Goal: Information Seeking & Learning: Check status

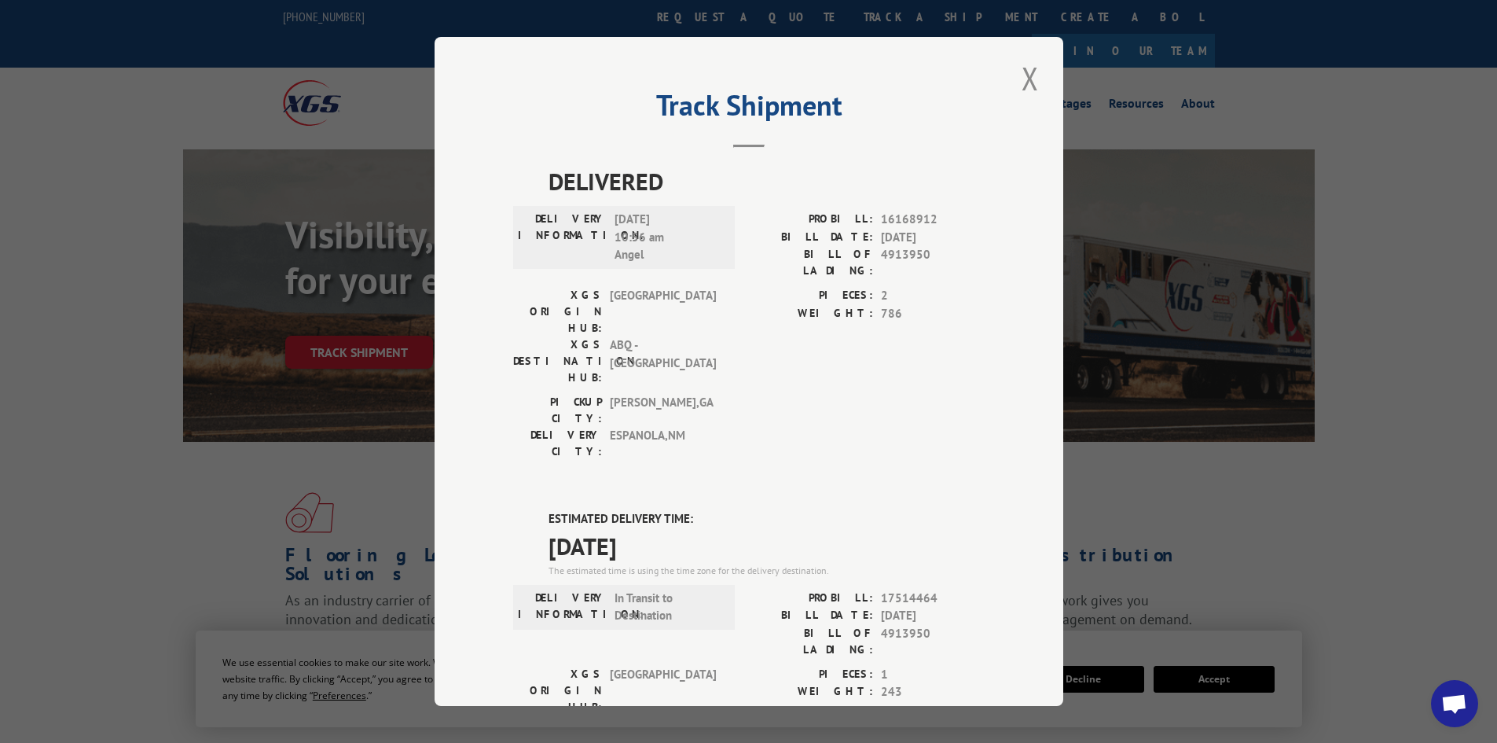
scroll to position [62, 0]
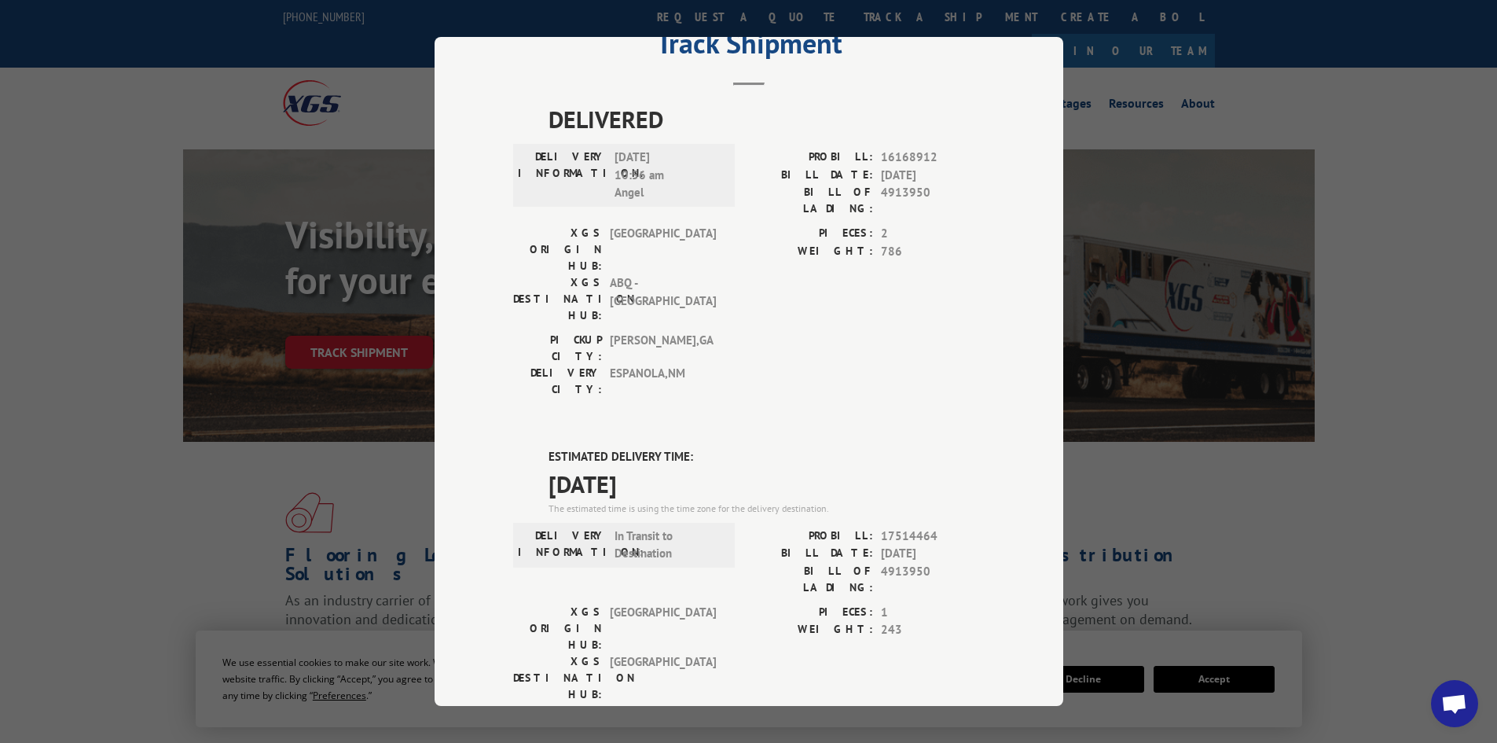
click at [1433, 156] on div "Track Shipment DELIVERED DELIVERY INFORMATION: [DATE] 10:56 am Angel PROBILL: 1…" at bounding box center [748, 371] width 1497 height 743
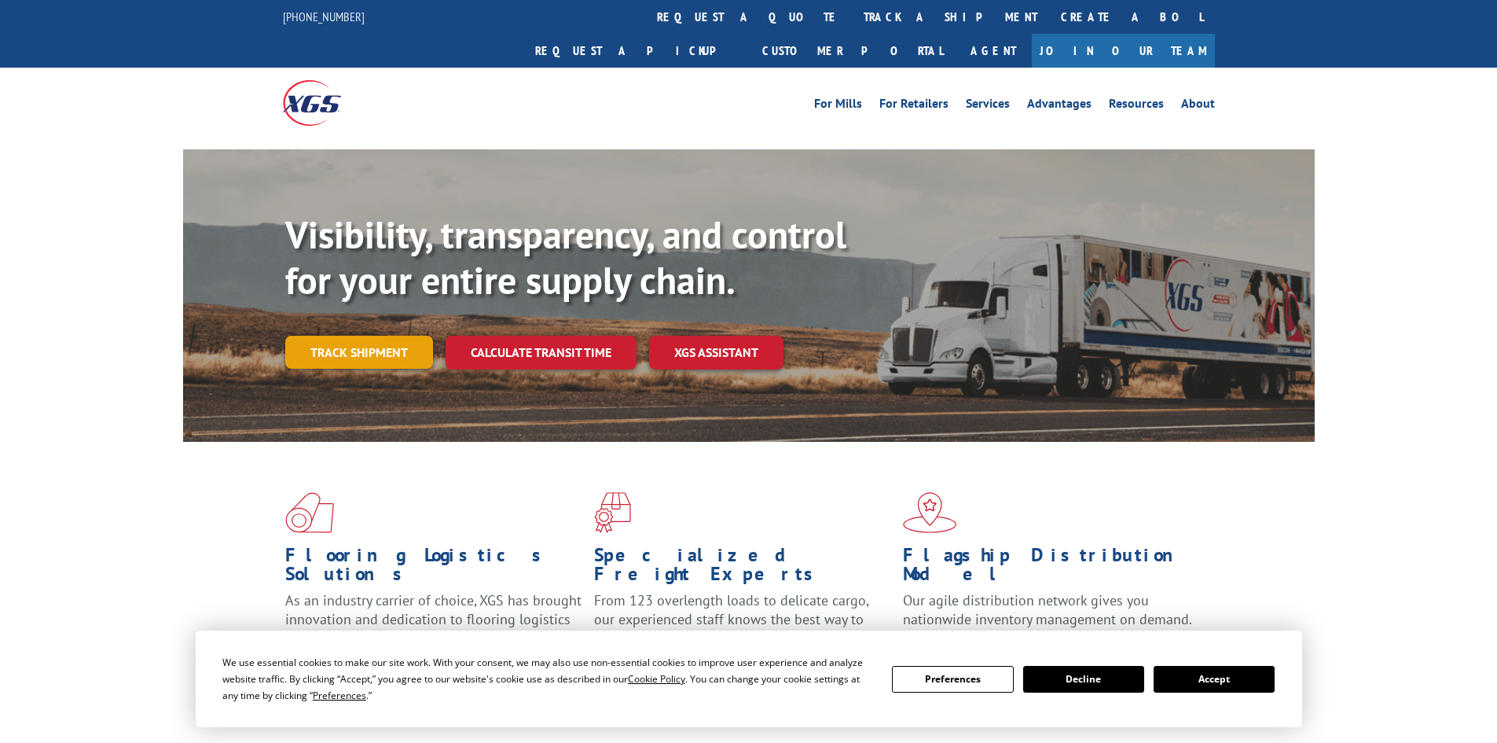
drag, startPoint x: 376, startPoint y: 311, endPoint x: 376, endPoint y: 295, distance: 15.7
click at [376, 336] on link "Track shipment" at bounding box center [359, 352] width 148 height 33
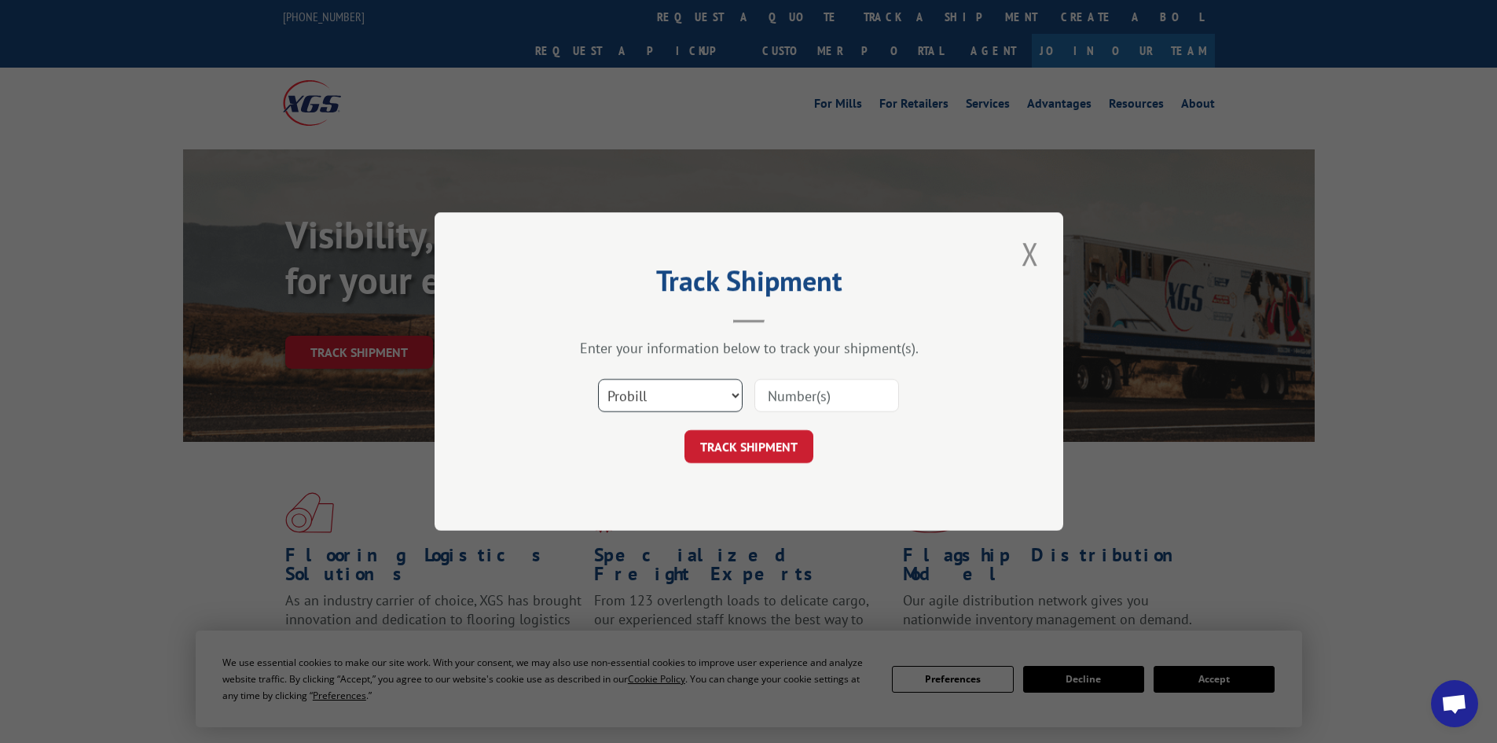
click at [627, 392] on select "Select category... Probill BOL PO" at bounding box center [670, 395] width 145 height 33
select select "bol"
click at [598, 379] on select "Select category... Probill BOL PO" at bounding box center [670, 395] width 145 height 33
click at [787, 409] on input at bounding box center [826, 395] width 145 height 33
paste input "4913950"
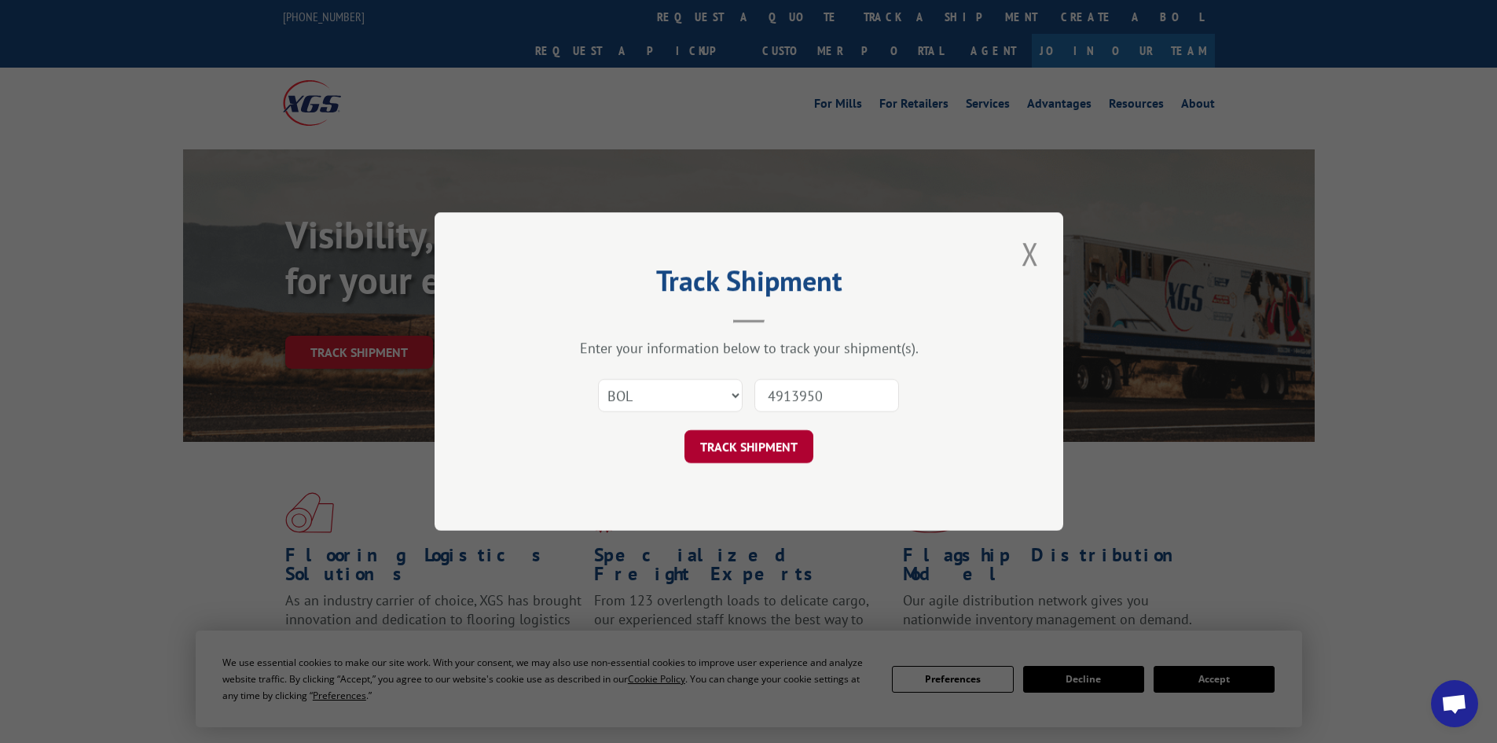
type input "4913950"
click at [754, 439] on button "TRACK SHIPMENT" at bounding box center [748, 446] width 129 height 33
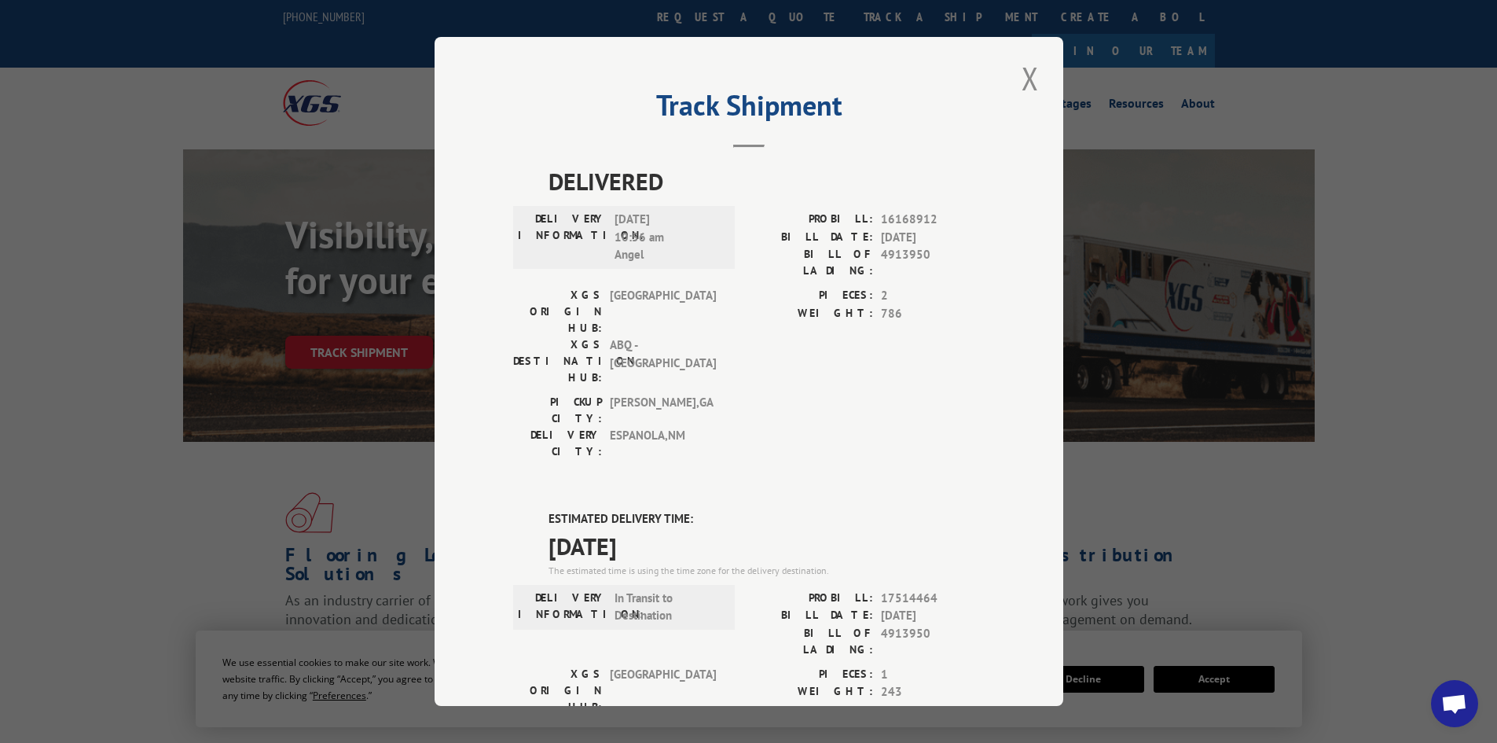
click at [762, 666] on label "PIECES:" at bounding box center [811, 675] width 124 height 18
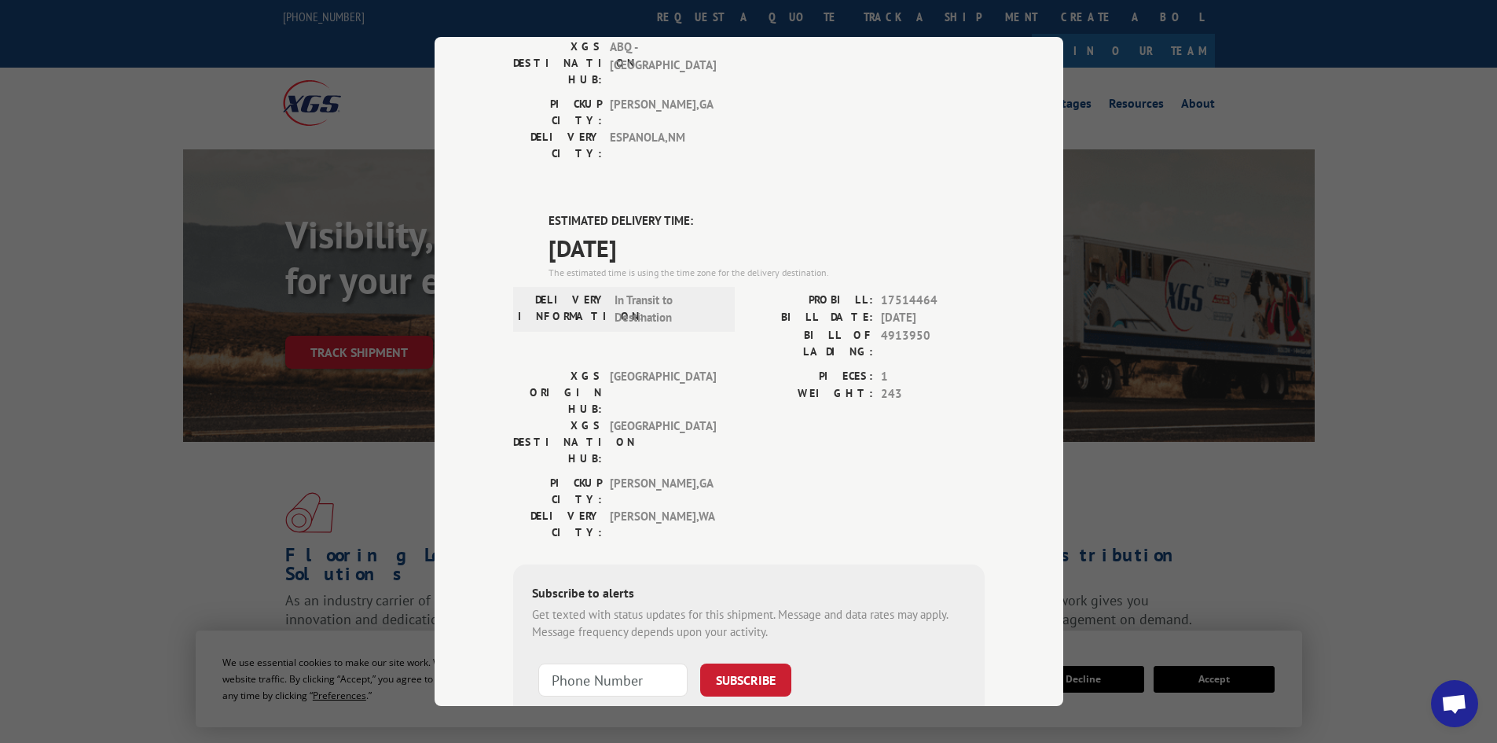
scroll to position [62, 0]
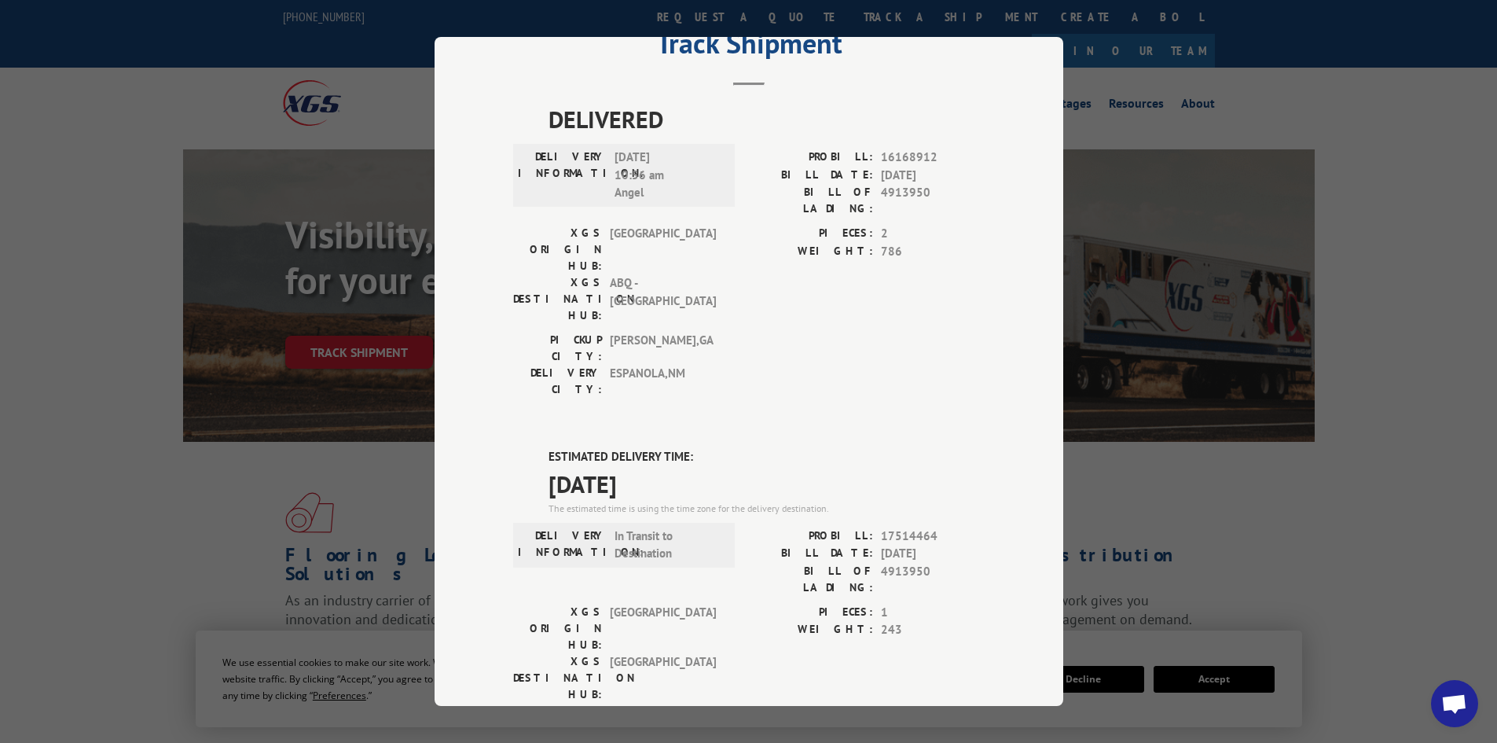
drag, startPoint x: 491, startPoint y: 390, endPoint x: 873, endPoint y: 382, distance: 382.0
click at [866, 387] on div "Track Shipment DELIVERED DELIVERY INFORMATION: [DATE] 10:56 am Angel PROBILL: 1…" at bounding box center [749, 371] width 629 height 669
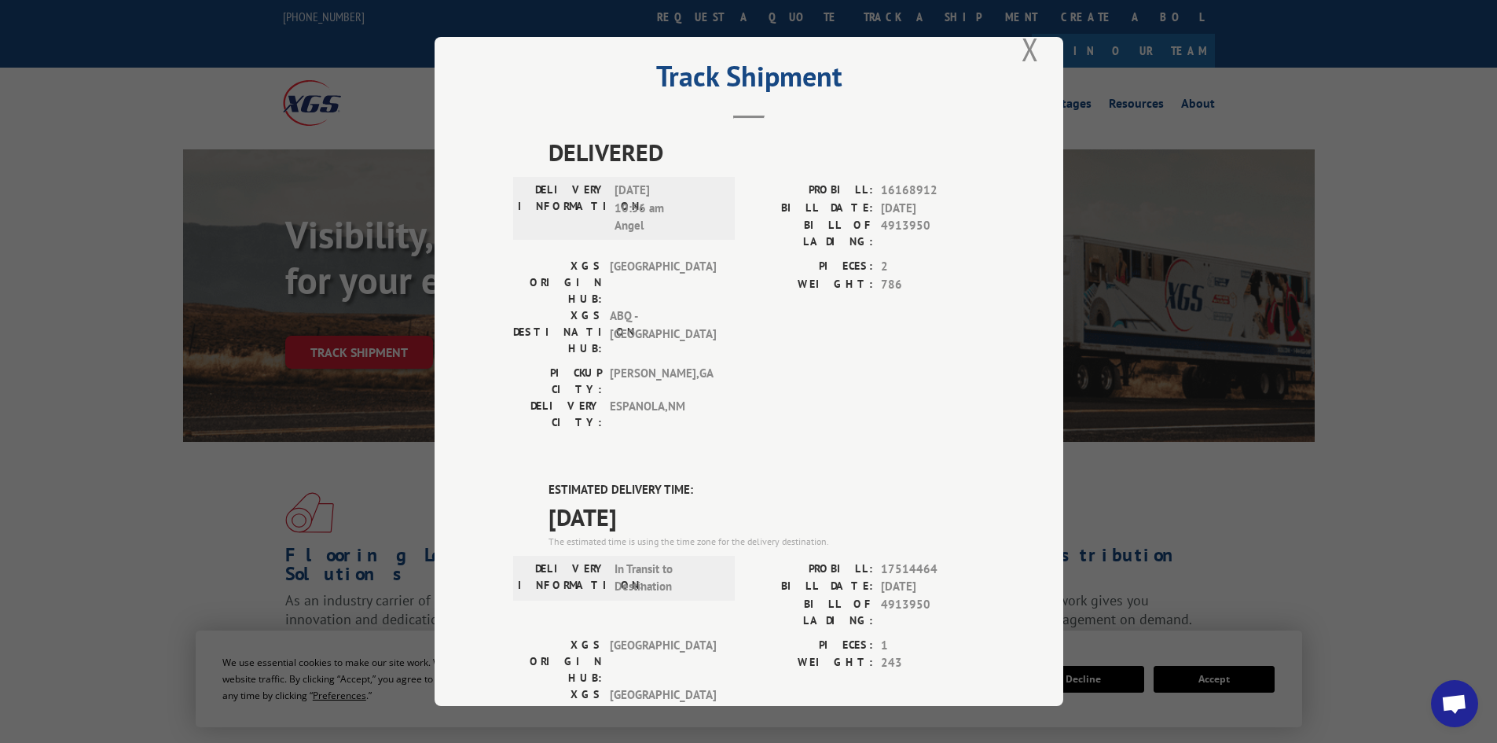
scroll to position [0, 0]
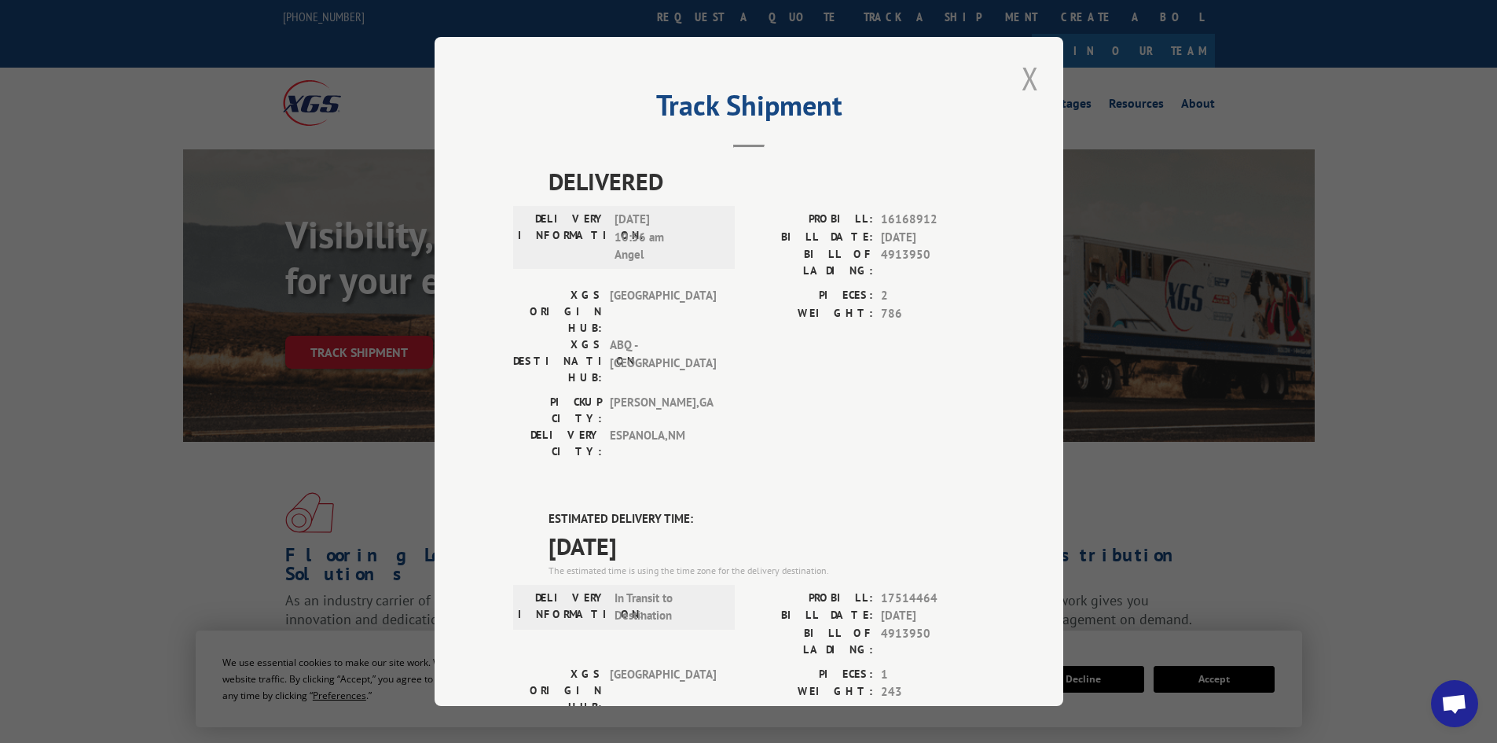
click at [1026, 68] on button "Close modal" at bounding box center [1030, 78] width 27 height 43
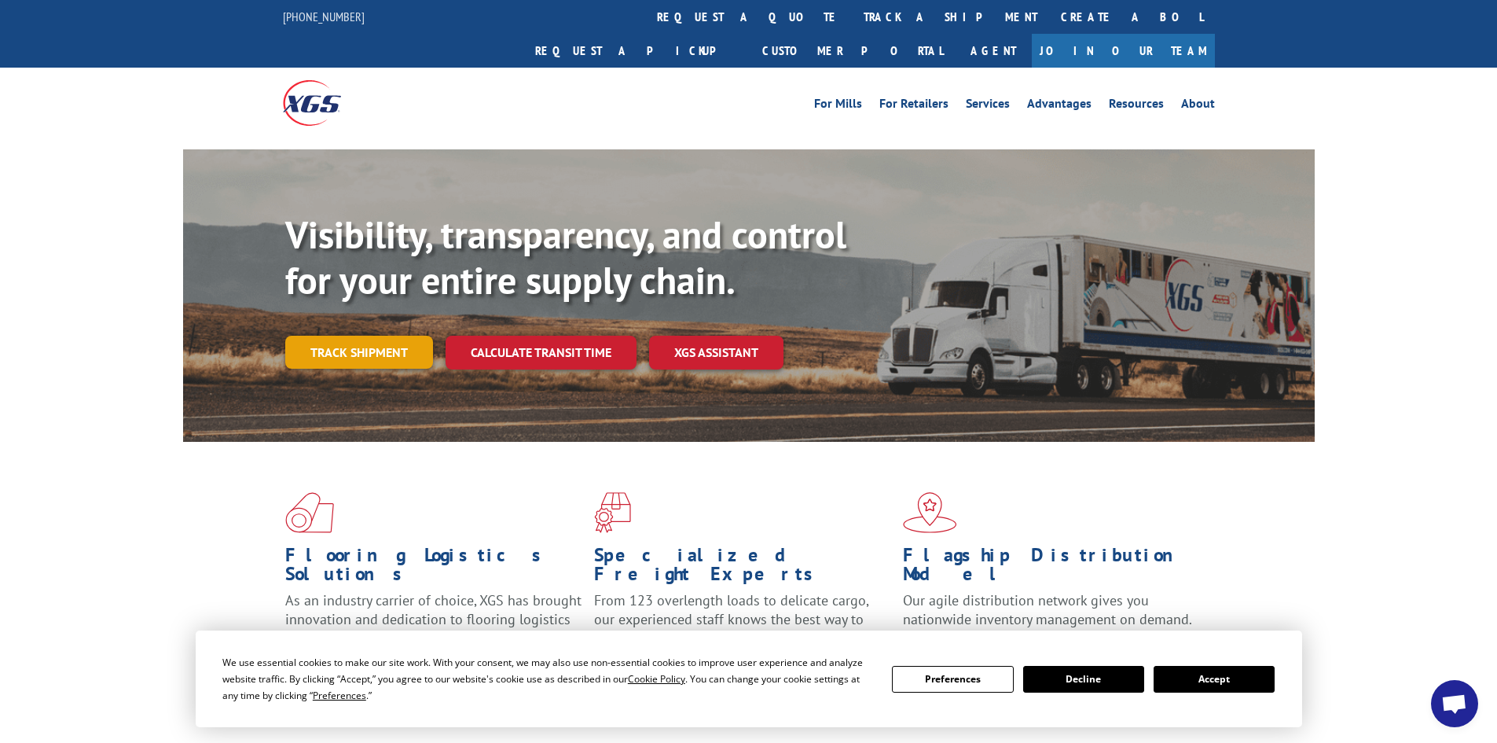
click at [318, 336] on link "Track shipment" at bounding box center [359, 352] width 148 height 33
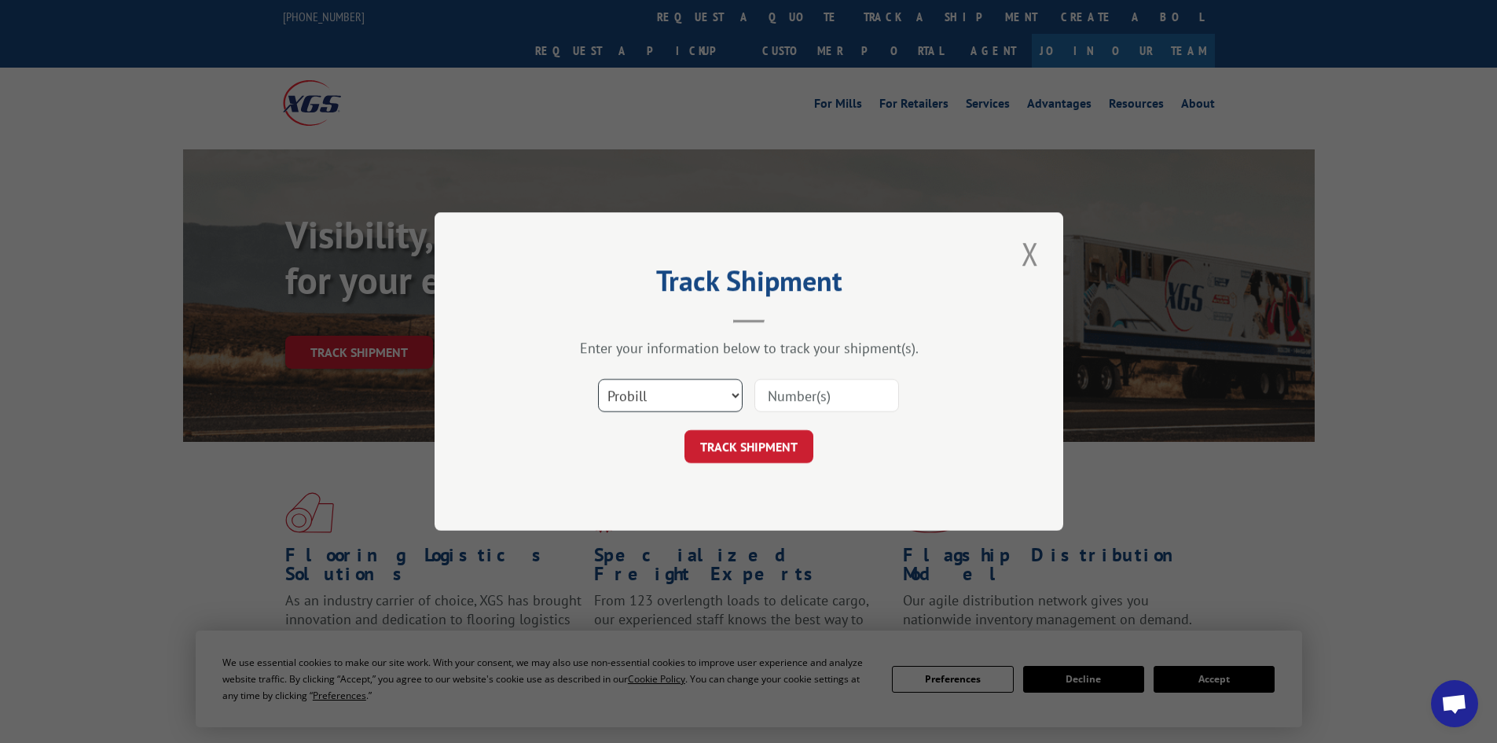
click at [691, 400] on select "Select category... Probill BOL PO" at bounding box center [670, 395] width 145 height 33
select select "bol"
click at [598, 379] on select "Select category... Probill BOL PO" at bounding box center [670, 395] width 145 height 33
click at [804, 397] on input at bounding box center [826, 395] width 145 height 33
paste input "0078103443"
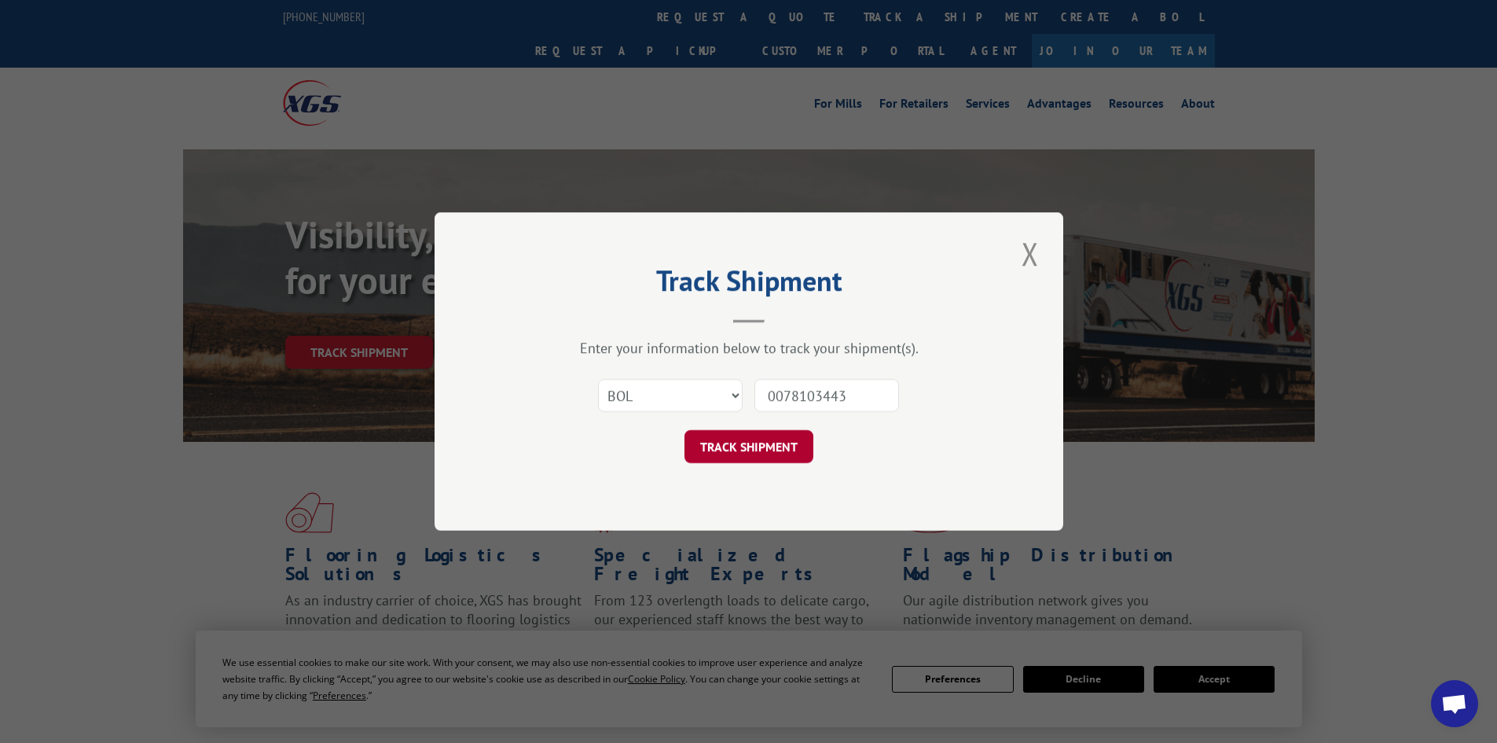
type input "0078103443"
click at [766, 446] on button "TRACK SHIPMENT" at bounding box center [748, 446] width 129 height 33
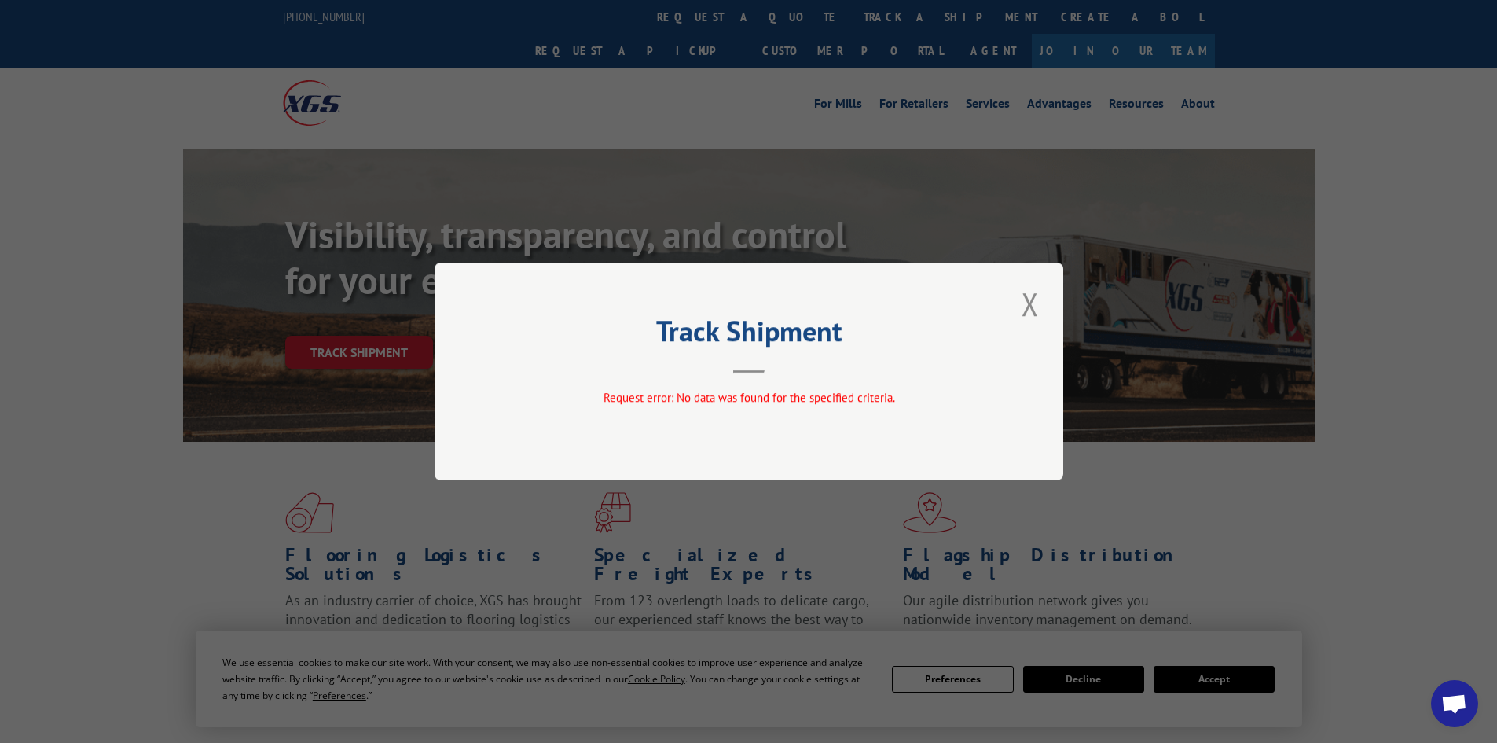
click at [1012, 300] on div "Track Shipment Request error: No data was found for the specified criteria." at bounding box center [749, 371] width 629 height 218
click at [1034, 299] on button "Close modal" at bounding box center [1030, 303] width 27 height 43
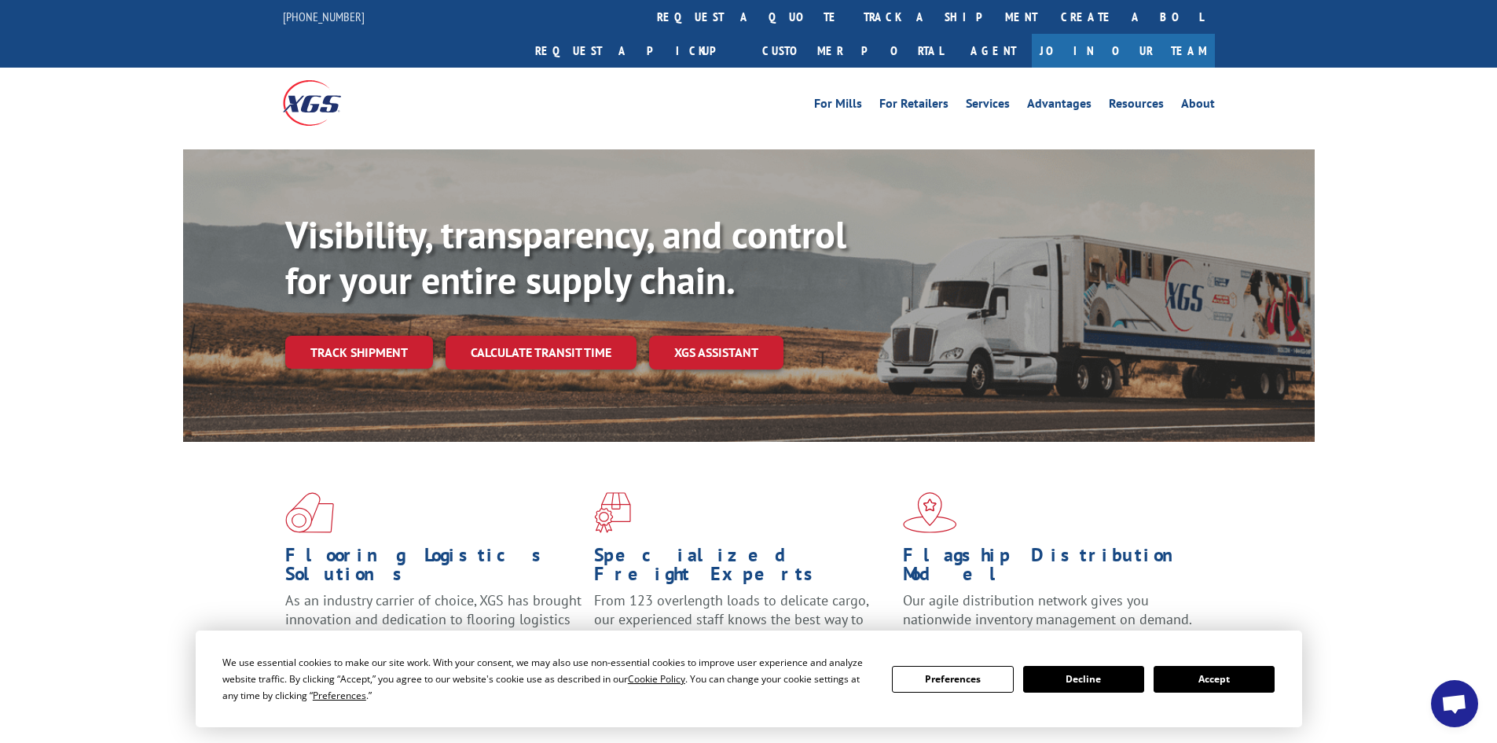
click at [365, 336] on link "Track shipment" at bounding box center [359, 352] width 148 height 33
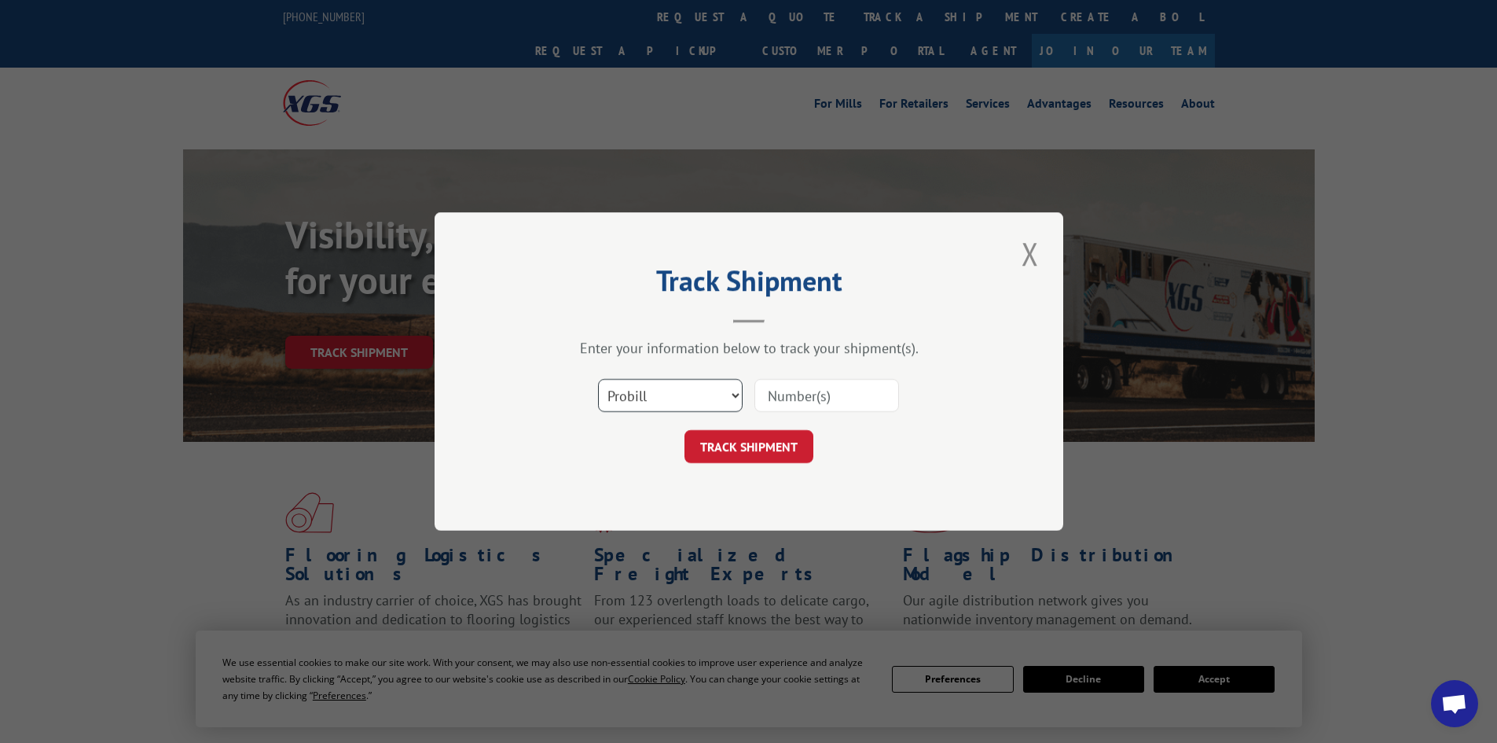
click at [651, 396] on select "Select category... Probill BOL PO" at bounding box center [670, 395] width 145 height 33
select select "bol"
click at [598, 379] on select "Select category... Probill BOL PO" at bounding box center [670, 395] width 145 height 33
click at [771, 394] on input at bounding box center [826, 395] width 145 height 33
paste input "0078103443"
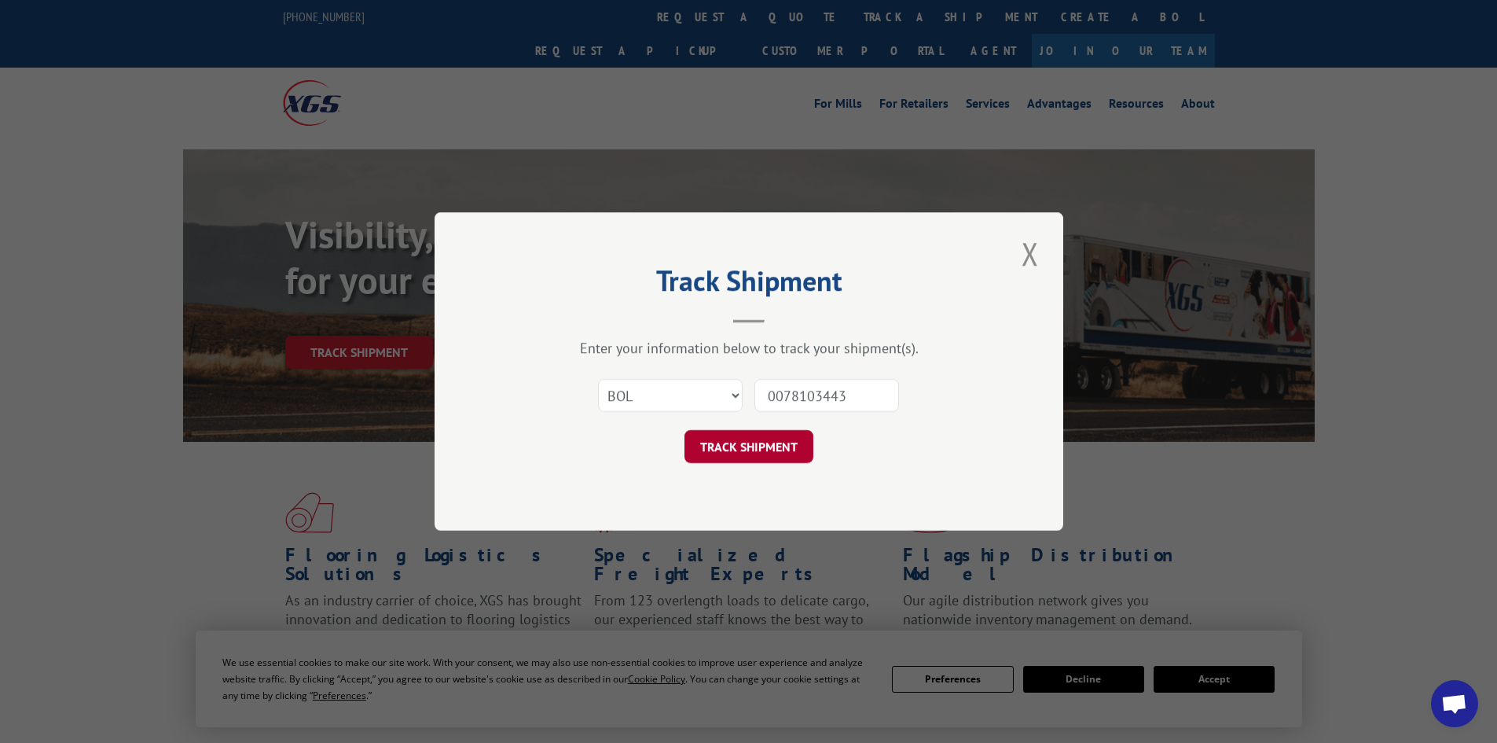
type input "0078103443"
click at [754, 445] on button "TRACK SHIPMENT" at bounding box center [748, 446] width 129 height 33
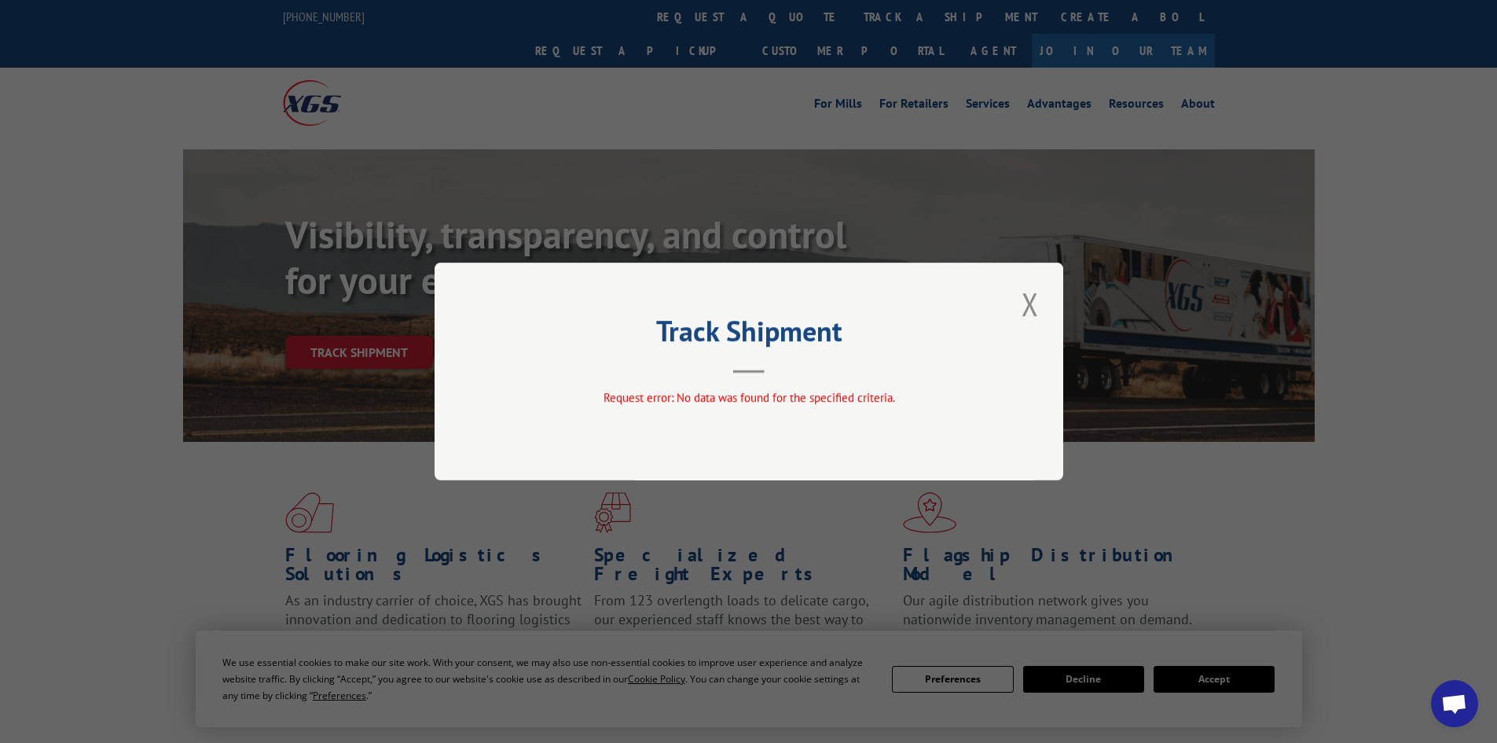
click at [1027, 292] on button "Close modal" at bounding box center [1030, 303] width 27 height 43
